Goal: Task Accomplishment & Management: Use online tool/utility

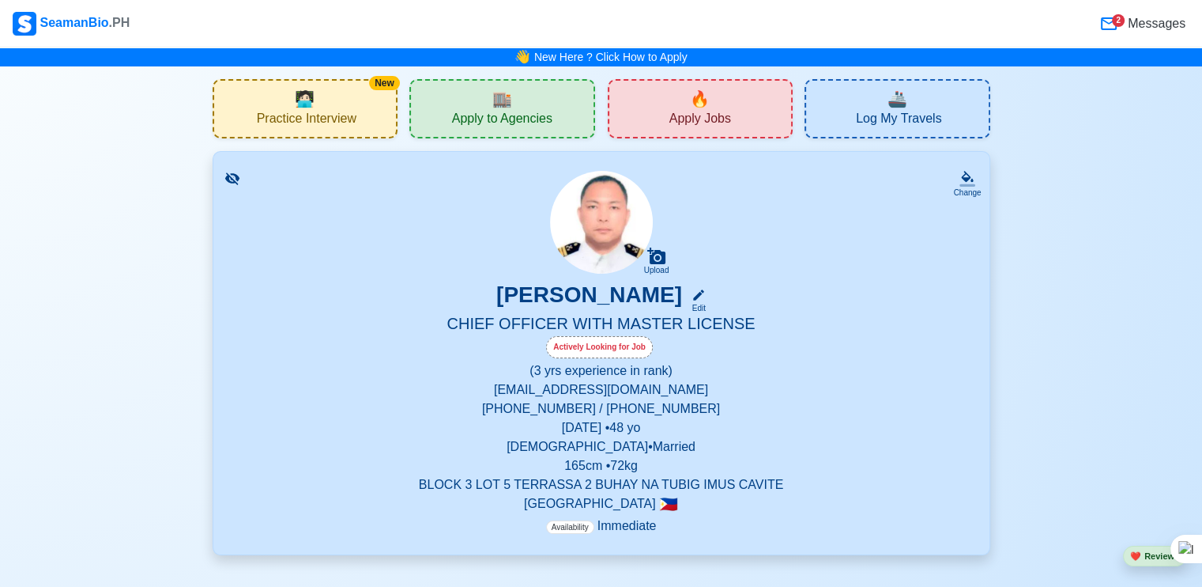
click at [730, 112] on div "🔥 Apply Jobs" at bounding box center [701, 108] width 186 height 59
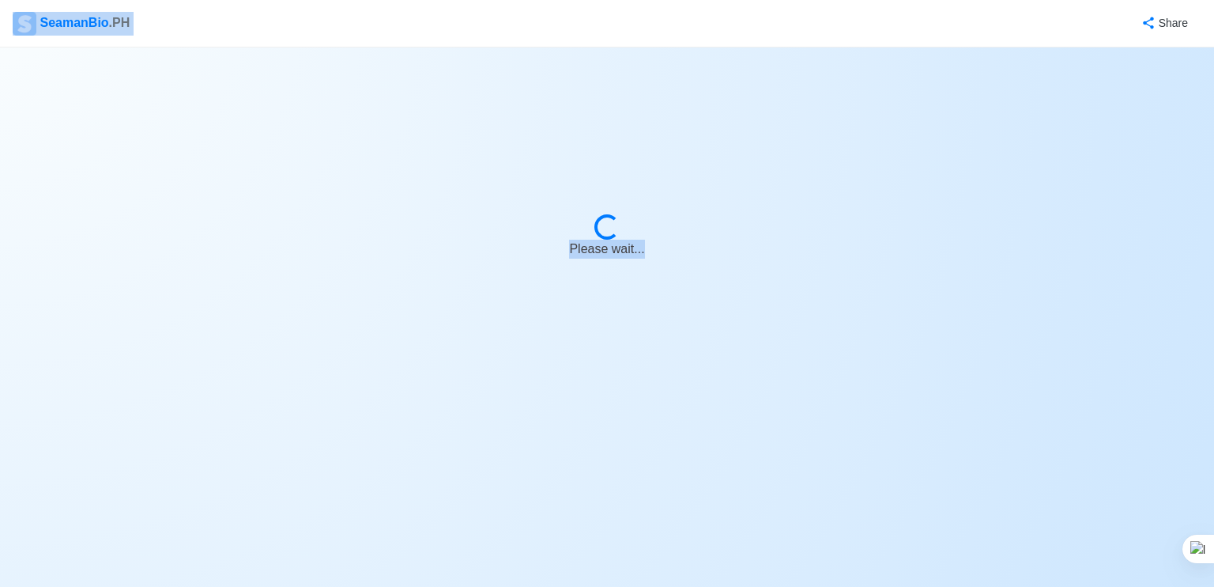
select select "Chief Officer"
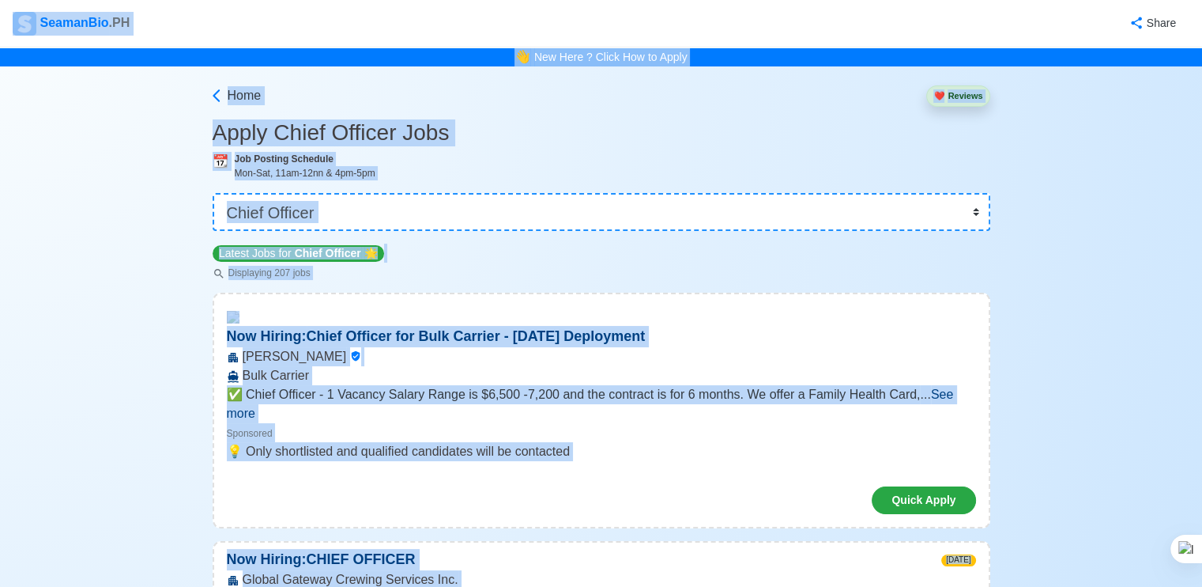
click at [960, 94] on button "❤️ Reviews" at bounding box center [958, 95] width 63 height 21
